Goal: Information Seeking & Learning: Learn about a topic

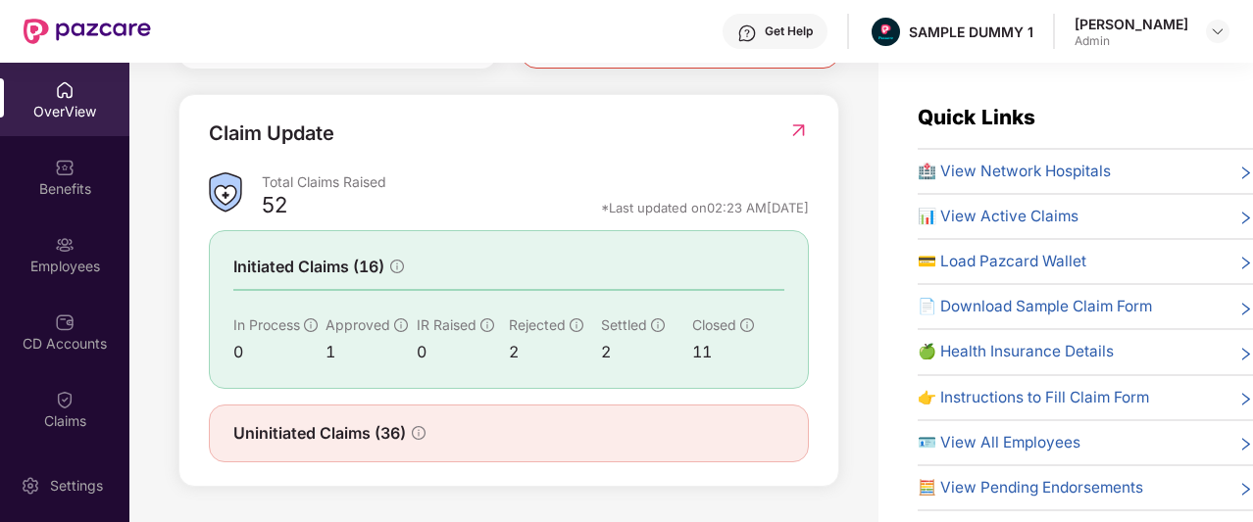
scroll to position [29, 0]
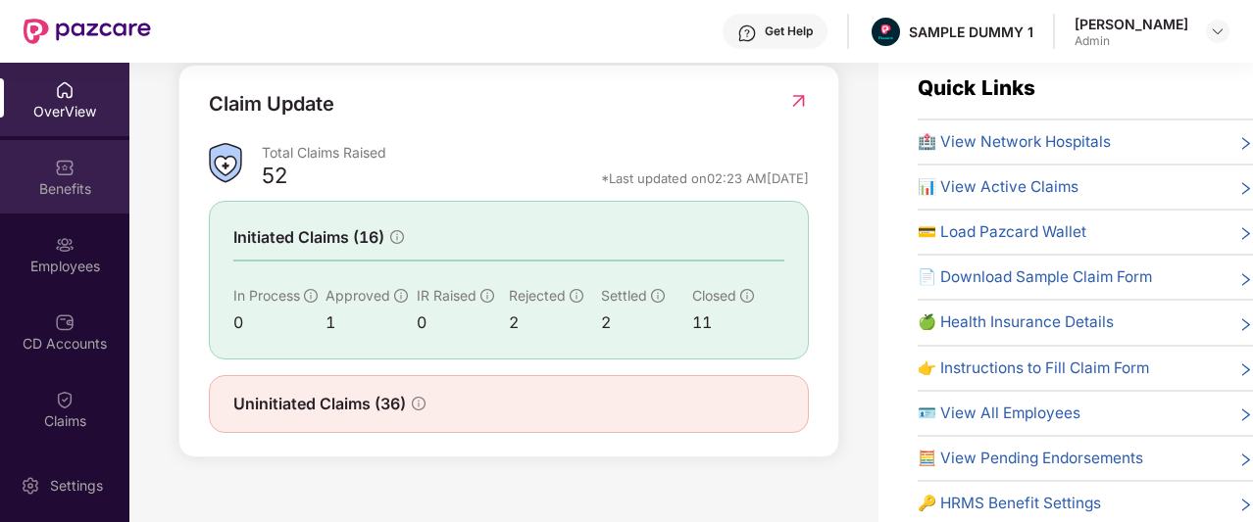
click at [49, 174] on div "Benefits" at bounding box center [64, 177] width 129 height 74
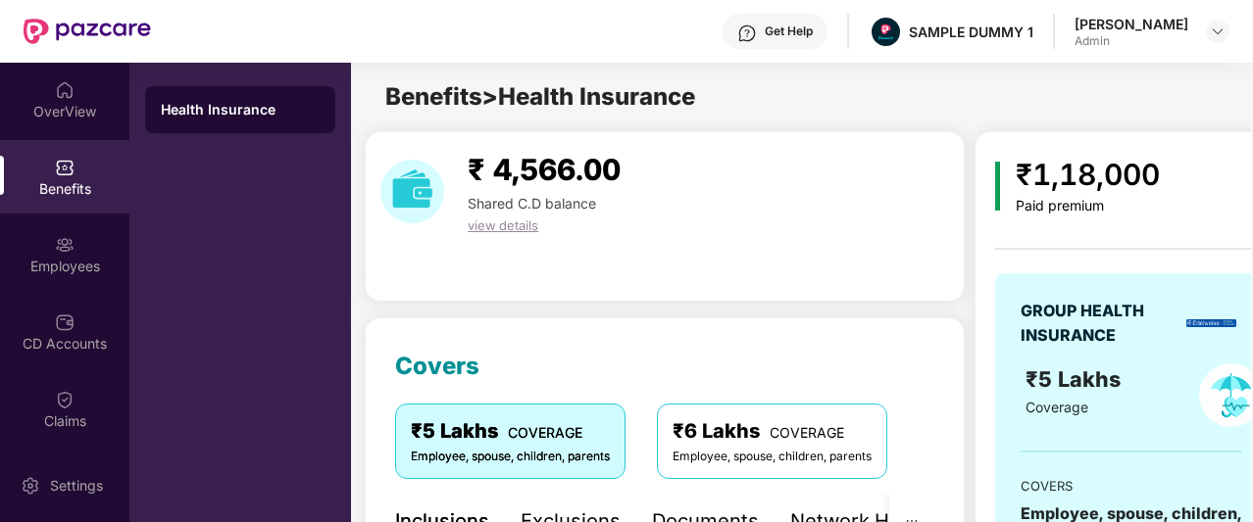
scroll to position [306, 0]
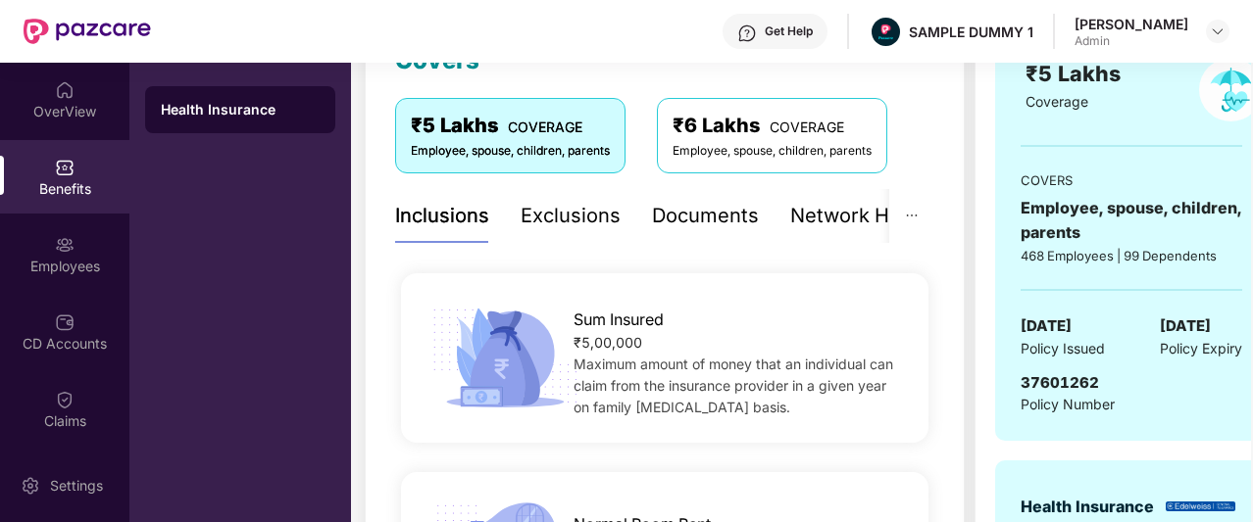
click at [571, 216] on div "Exclusions" at bounding box center [571, 216] width 100 height 30
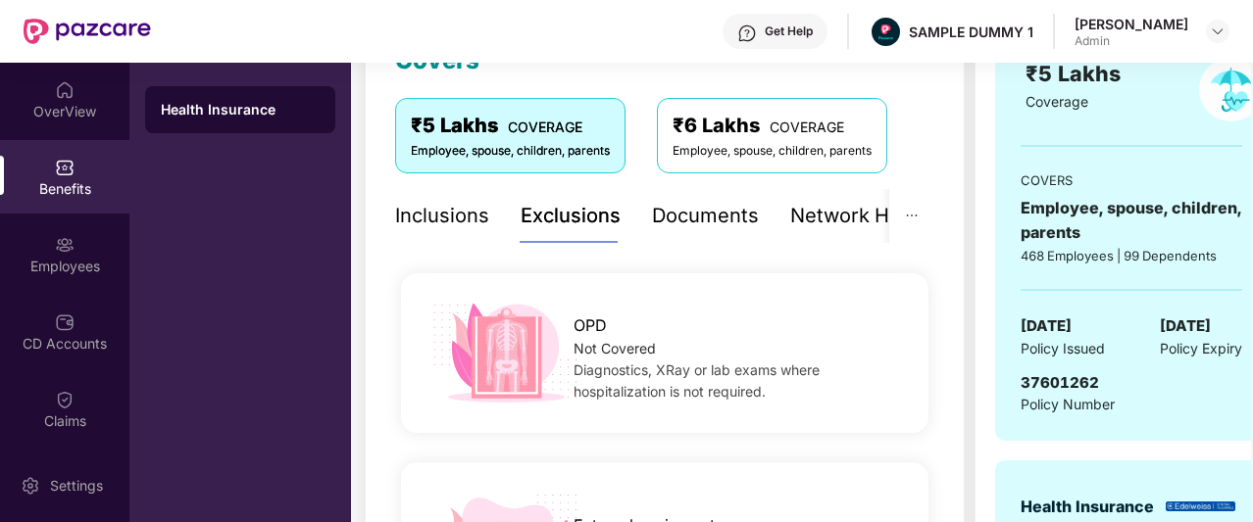
click at [451, 221] on div "Inclusions" at bounding box center [442, 216] width 94 height 30
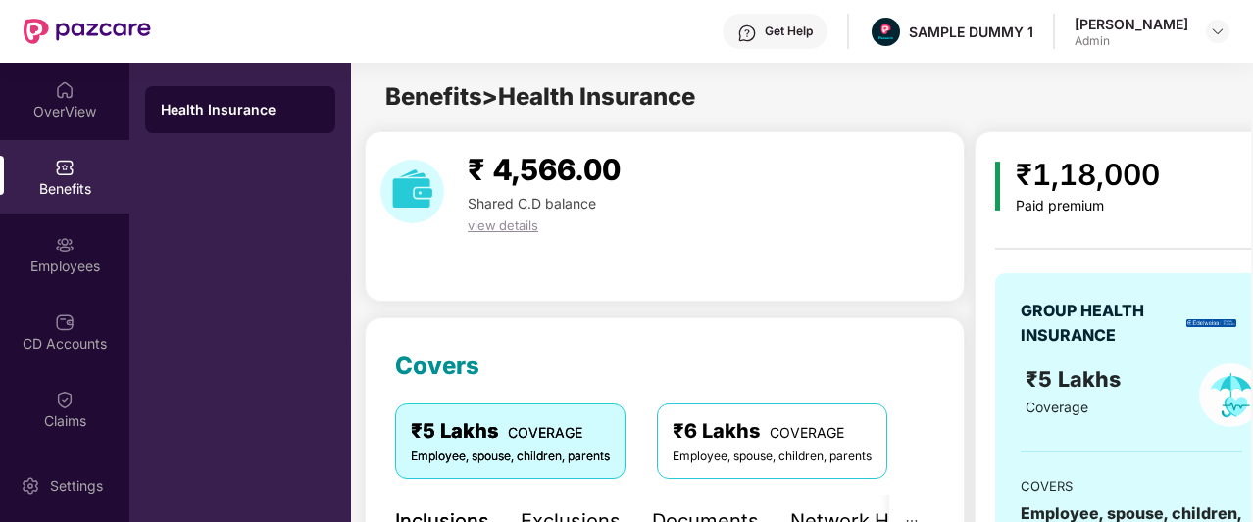
scroll to position [241, 0]
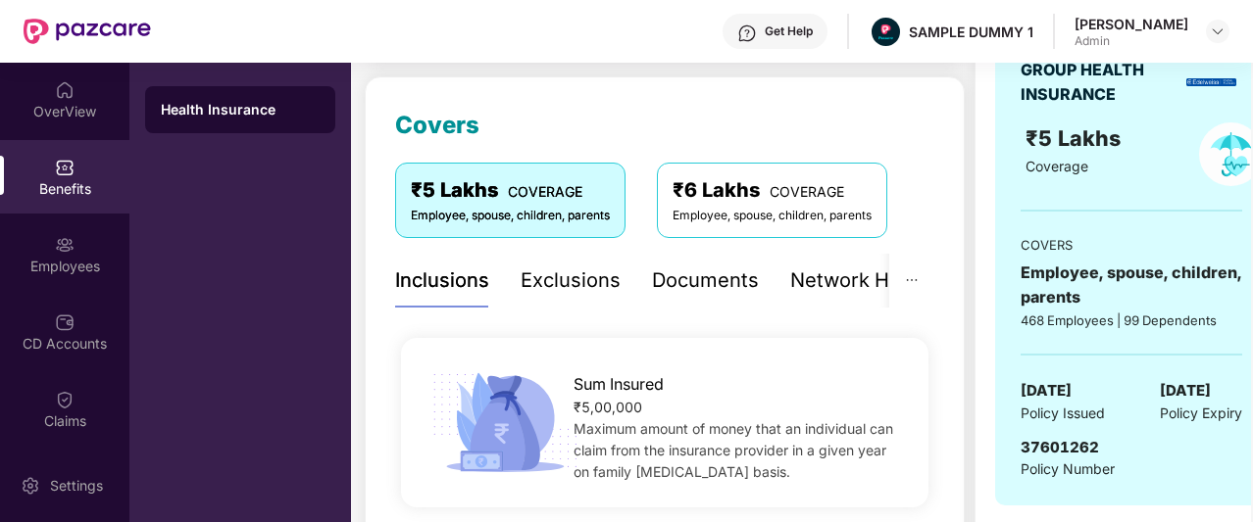
click at [551, 289] on div "Exclusions" at bounding box center [571, 281] width 100 height 30
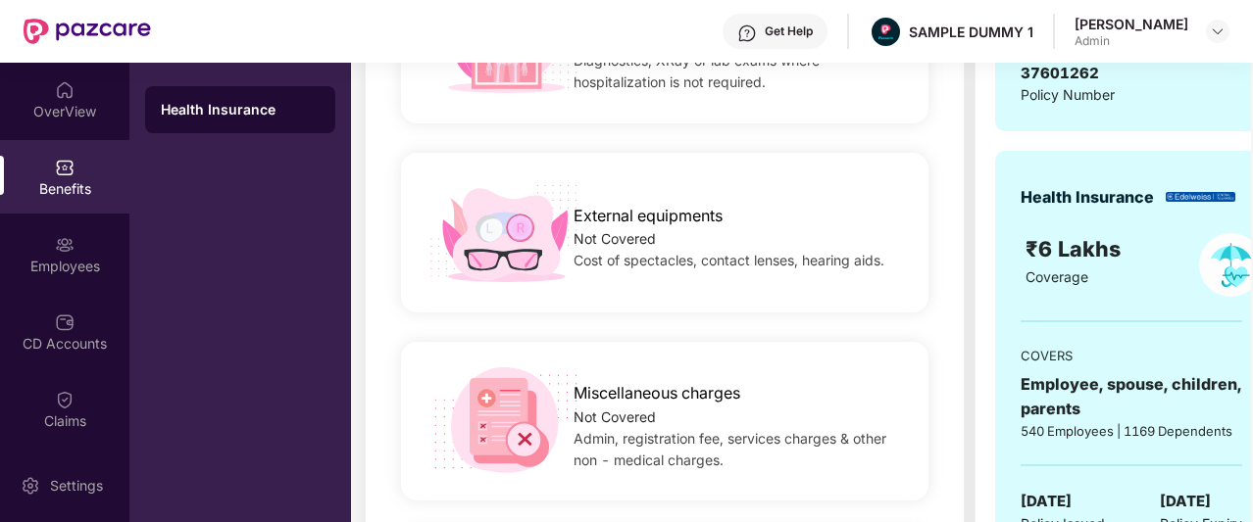
scroll to position [276, 0]
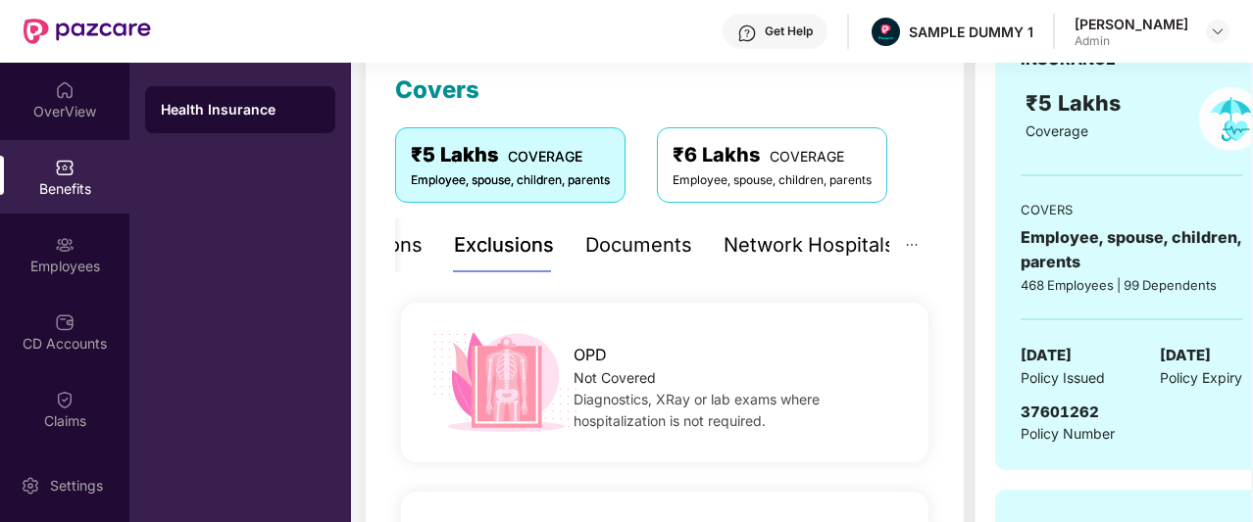
click at [641, 265] on div "Documents" at bounding box center [638, 246] width 107 height 54
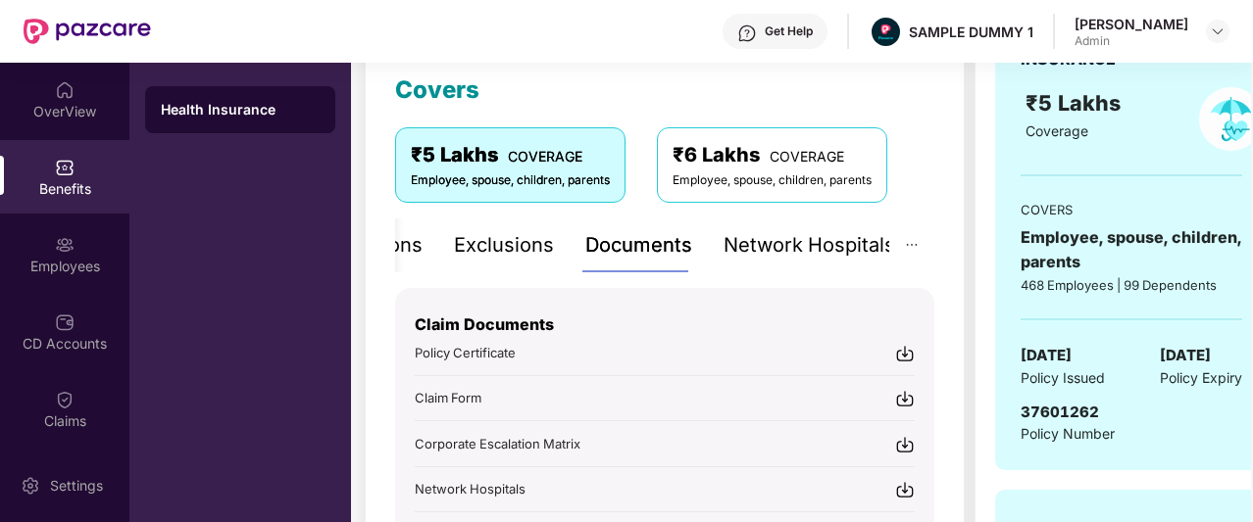
scroll to position [366, 0]
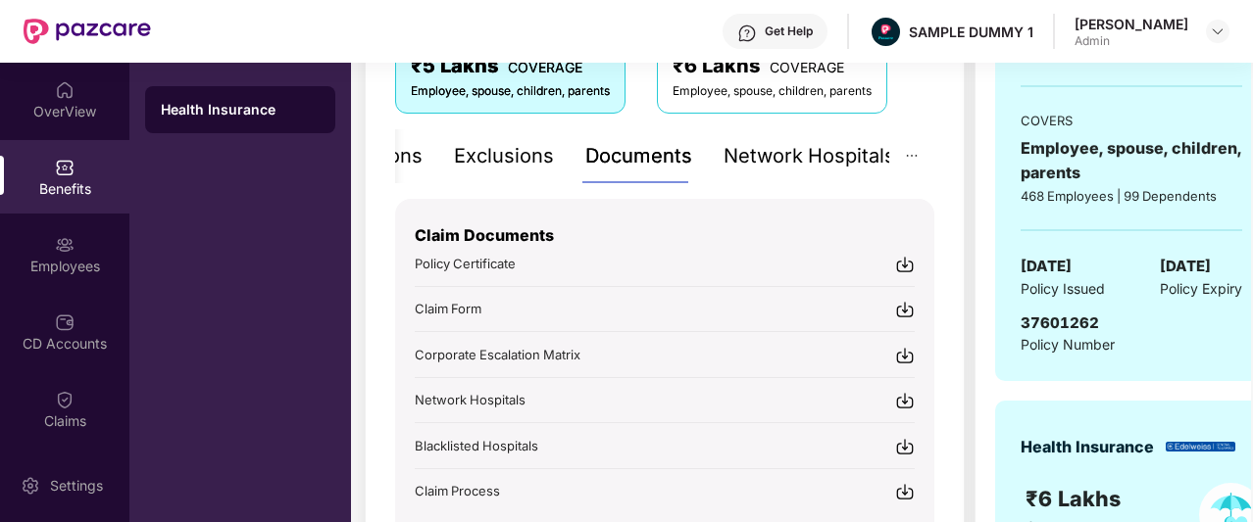
click at [805, 151] on div "Network Hospitals" at bounding box center [809, 156] width 172 height 30
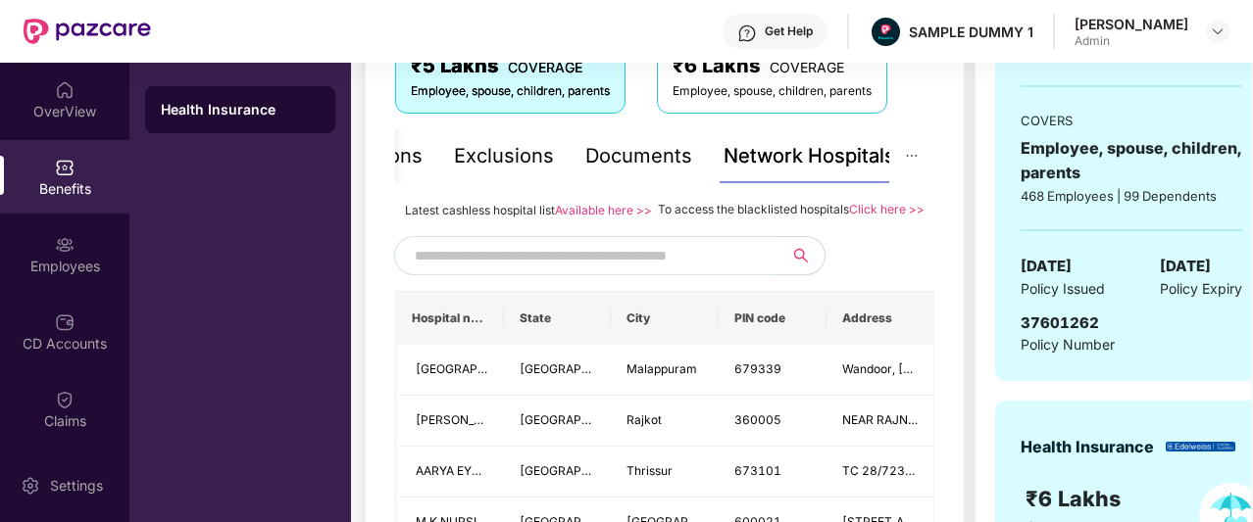
click at [651, 271] on input "text" at bounding box center [582, 255] width 335 height 29
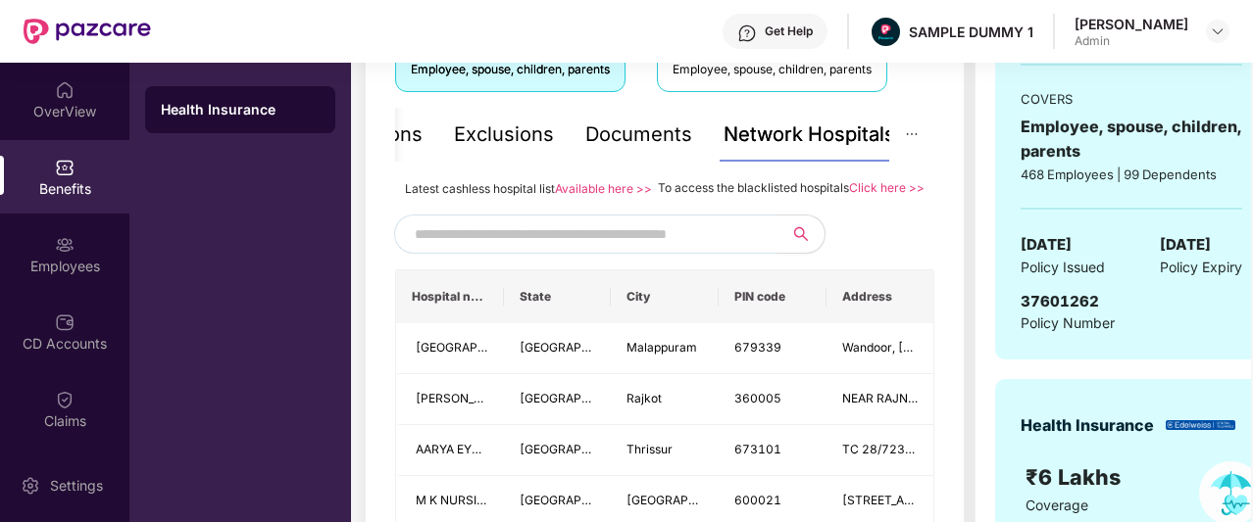
scroll to position [387, 0]
type input "******"
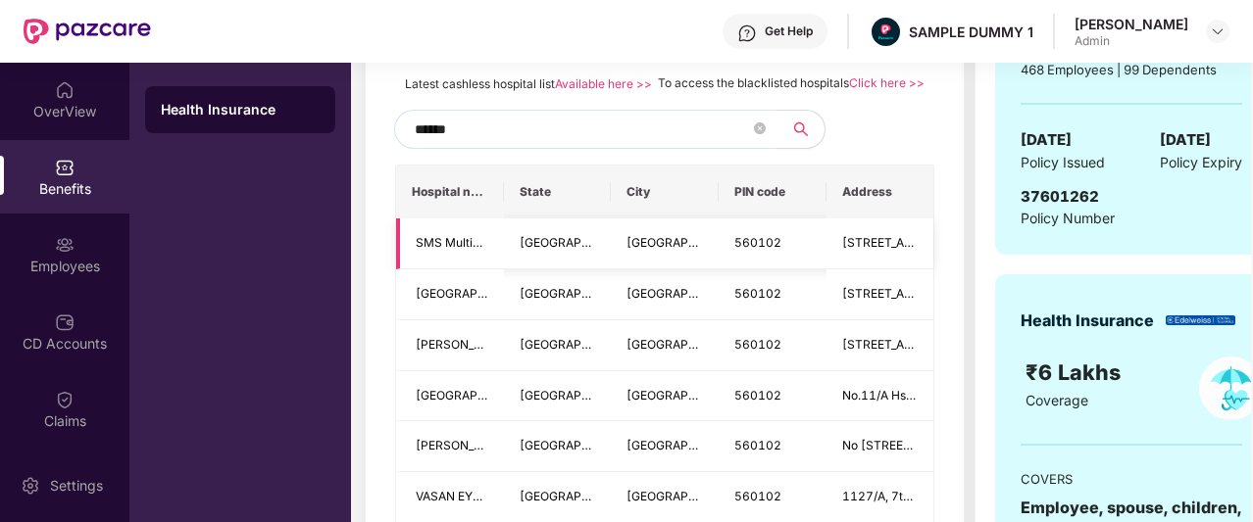
scroll to position [315, 0]
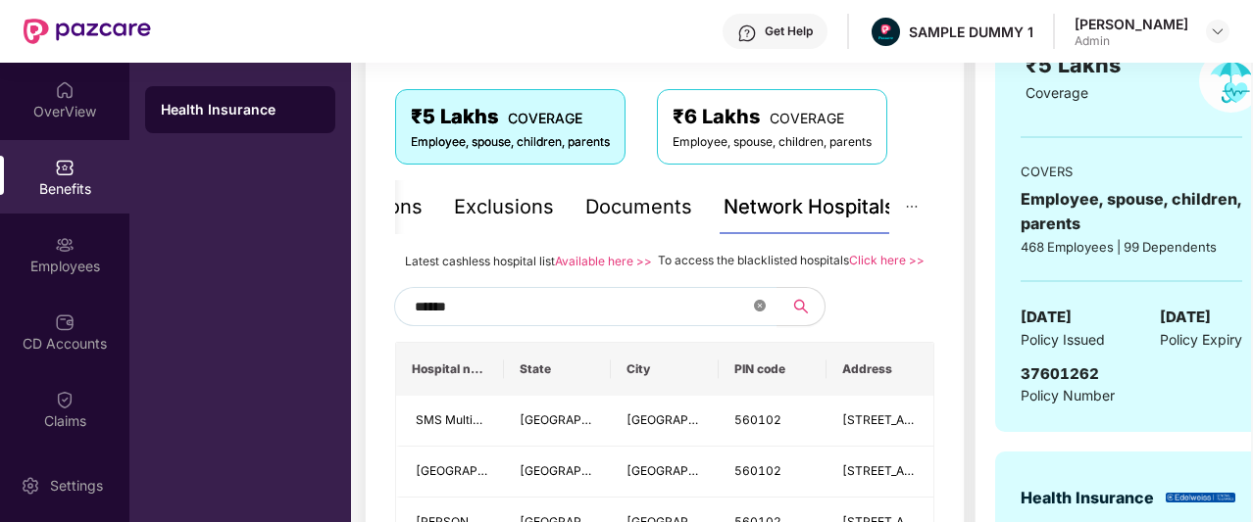
click at [757, 317] on span at bounding box center [760, 307] width 12 height 19
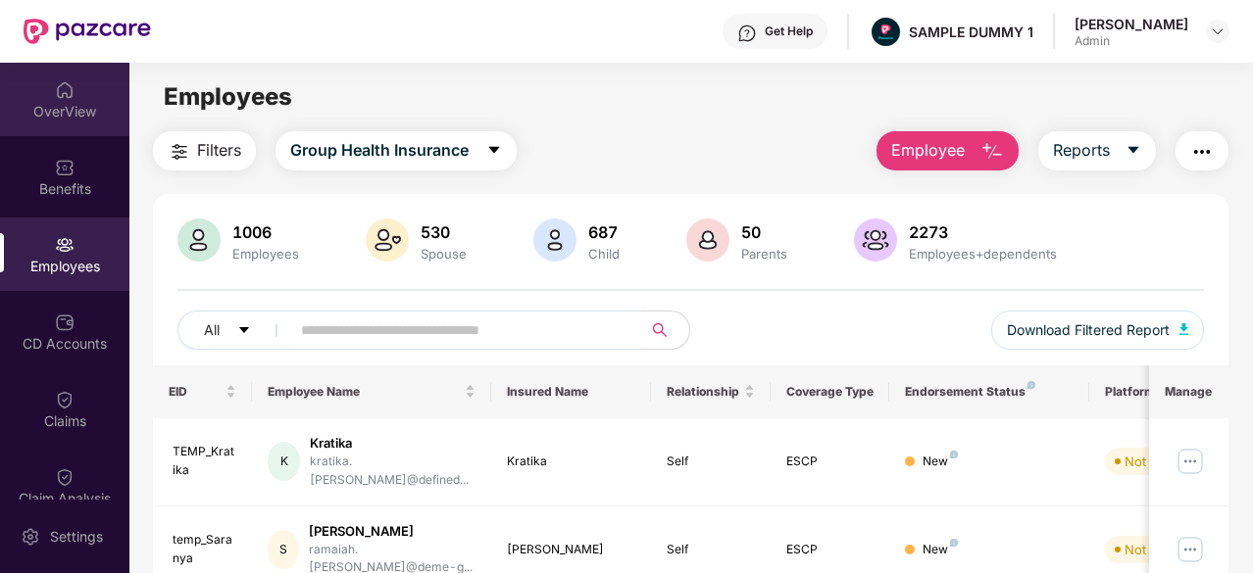
click at [91, 84] on div "OverView" at bounding box center [64, 100] width 129 height 74
